Goal: Transaction & Acquisition: Purchase product/service

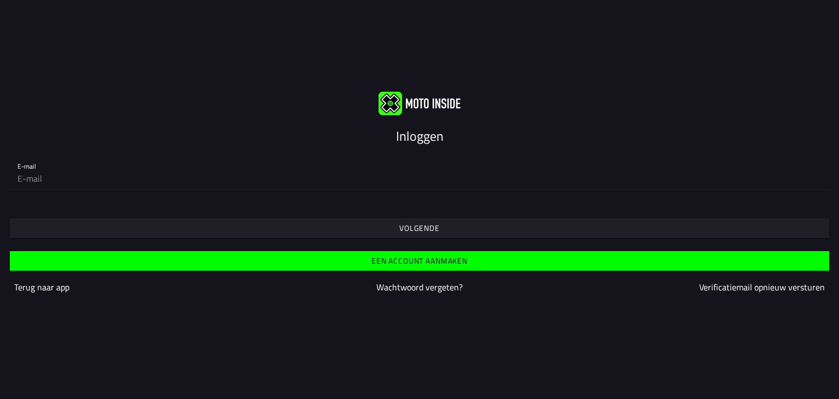
click at [285, 170] on input "email" at bounding box center [419, 179] width 804 height 22
type input "[EMAIL_ADDRESS][DOMAIN_NAME]"
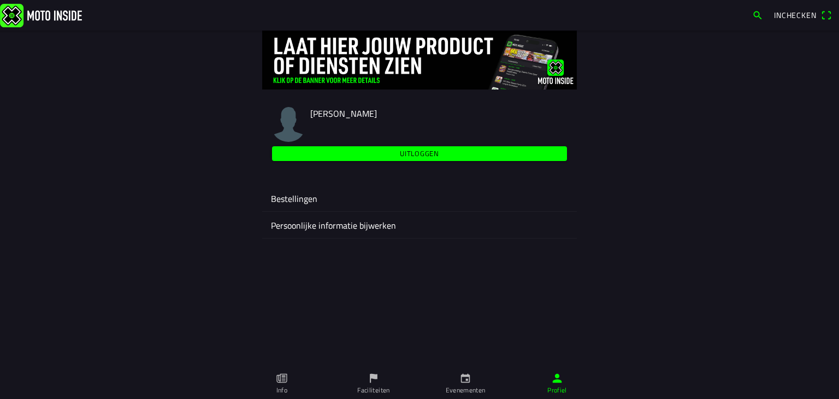
click at [471, 385] on link "Evenementen" at bounding box center [465, 384] width 92 height 31
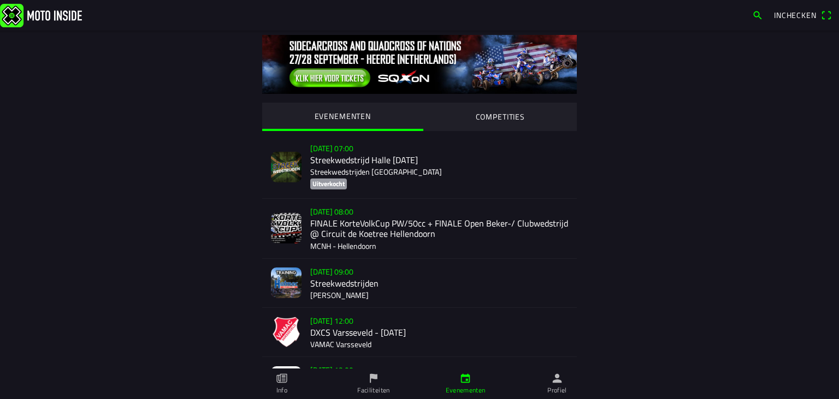
click at [756, 14] on span "button" at bounding box center [757, 15] width 11 height 17
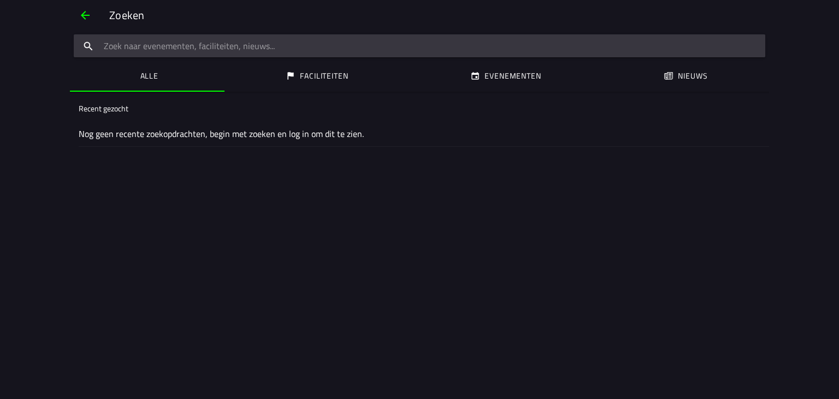
click at [609, 48] on input "search text" at bounding box center [419, 45] width 691 height 23
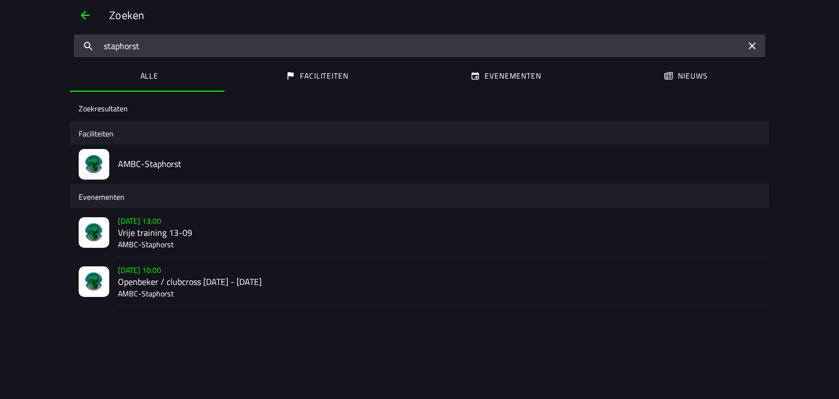
type input "staphorst"
click at [151, 228] on h2 "Vrije training 13-09" at bounding box center [439, 233] width 642 height 10
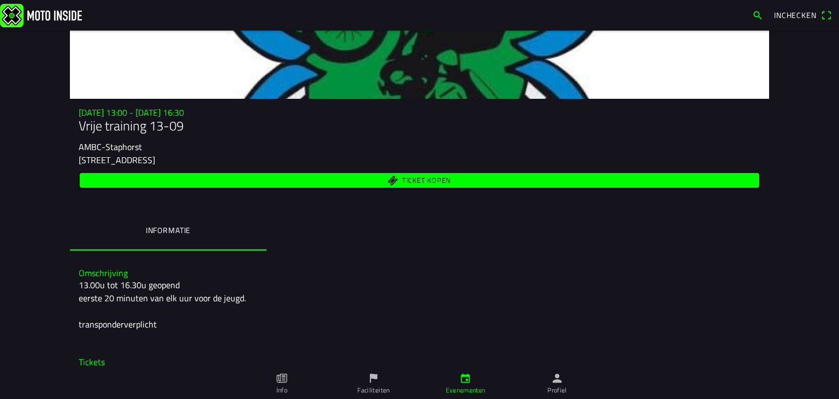
scroll to position [98, 0]
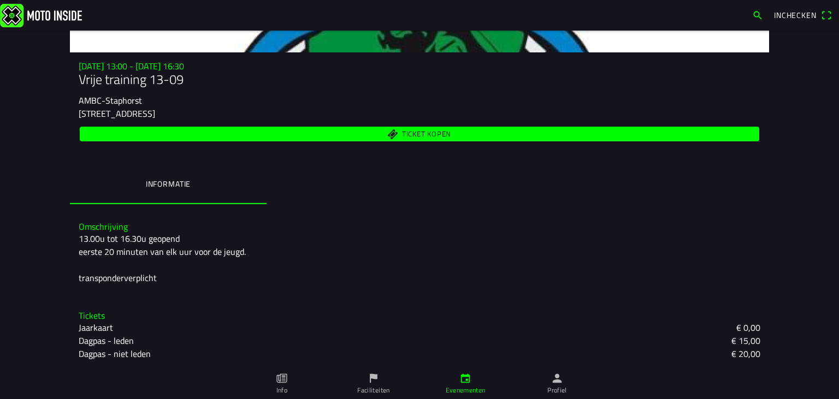
click at [413, 133] on span "Ticket kopen" at bounding box center [426, 134] width 49 height 7
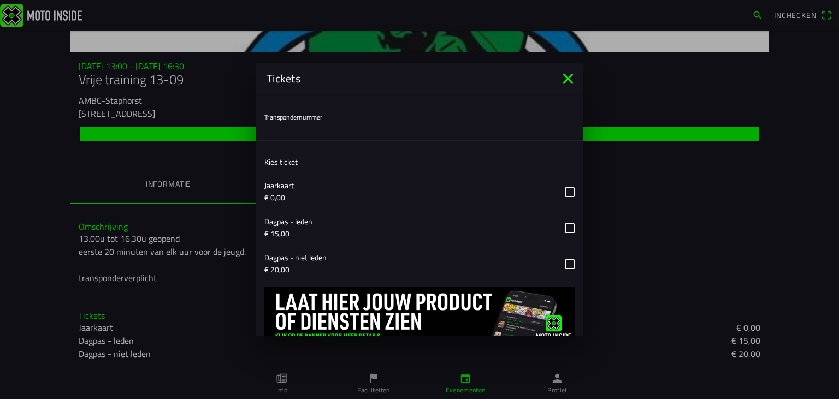
scroll to position [162, 0]
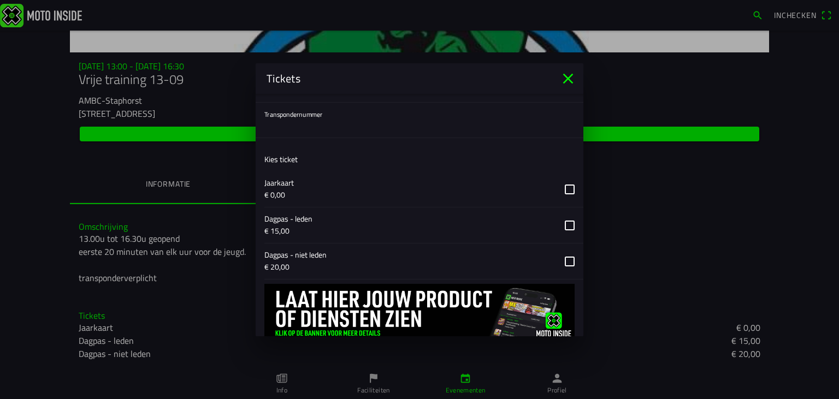
click at [569, 190] on button "button" at bounding box center [423, 189] width 319 height 36
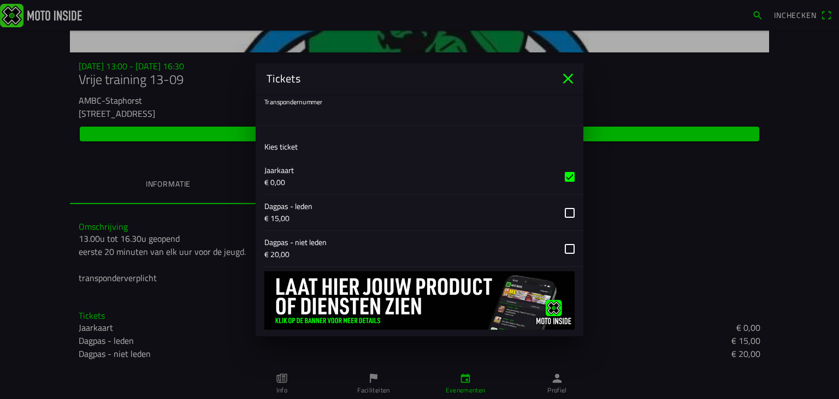
scroll to position [199, 0]
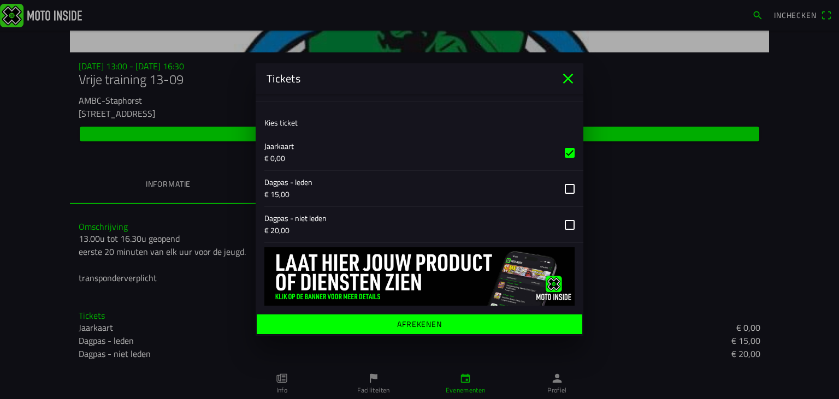
click at [569, 155] on button "button" at bounding box center [423, 153] width 319 height 36
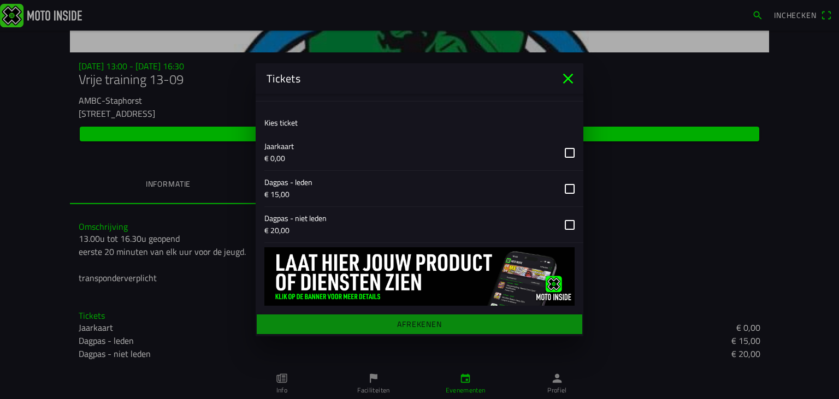
click at [566, 75] on icon "close" at bounding box center [567, 78] width 17 height 17
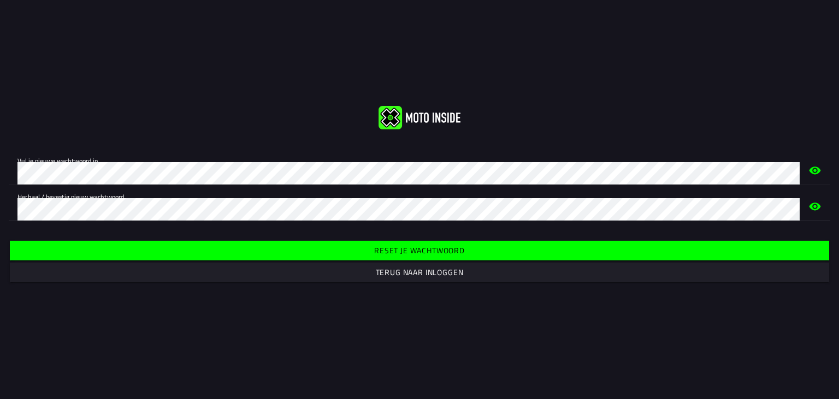
click at [0, 0] on slot "Reset je wachtwoord" at bounding box center [0, 0] width 0 height 0
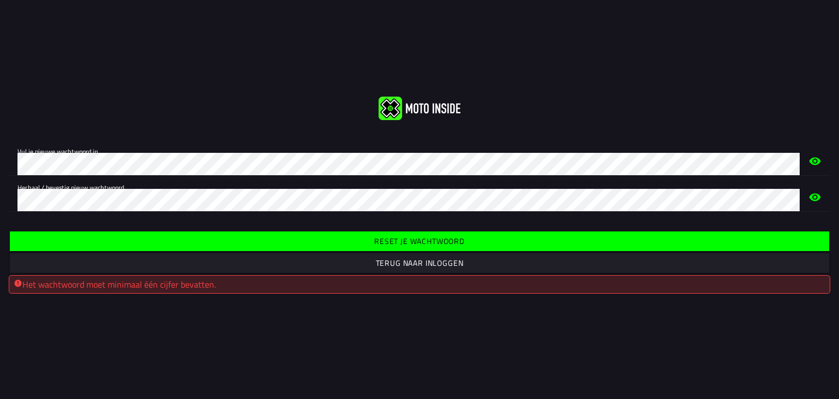
click at [811, 193] on icon "eye" at bounding box center [814, 197] width 11 height 8
click at [0, 0] on slot "Reset je wachtwoord" at bounding box center [0, 0] width 0 height 0
